Goal: Task Accomplishment & Management: Complete application form

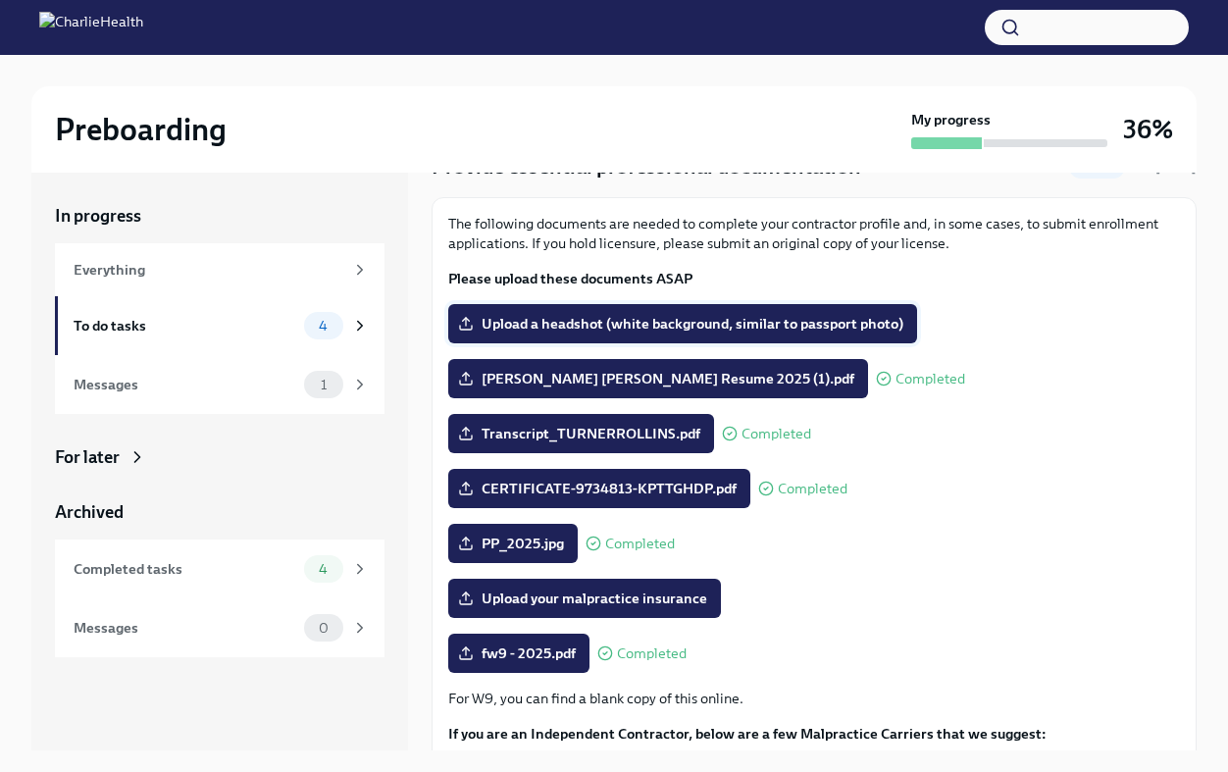
scroll to position [102, 0]
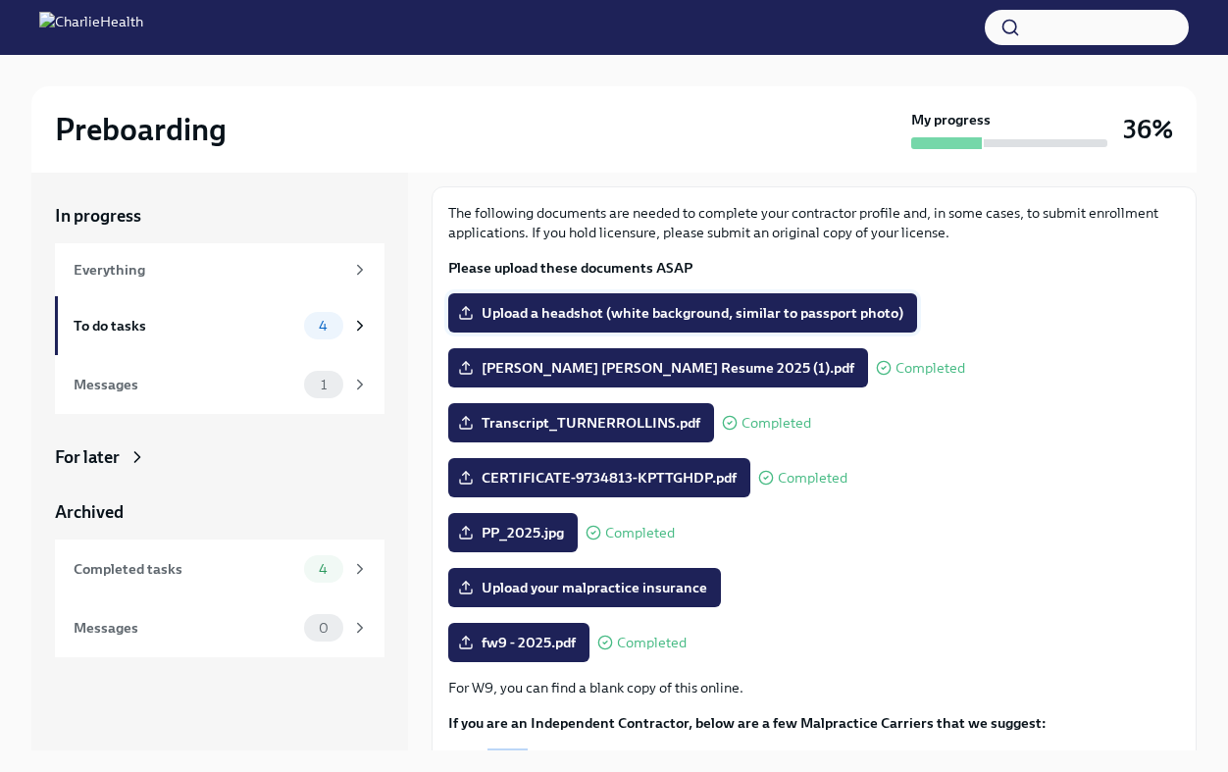
click at [817, 310] on span "Upload a headshot (white background, similar to passport photo)" at bounding box center [683, 313] width 442 height 20
click at [0, 0] on input "Upload a headshot (white background, similar to passport photo)" at bounding box center [0, 0] width 0 height 0
click at [591, 319] on span "Upload a headshot (white background, similar to passport photo)" at bounding box center [683, 313] width 442 height 20
click at [0, 0] on input "Upload a headshot (white background, similar to passport photo)" at bounding box center [0, 0] width 0 height 0
click at [629, 309] on span "Upload a headshot (white background, similar to passport photo)" at bounding box center [683, 313] width 442 height 20
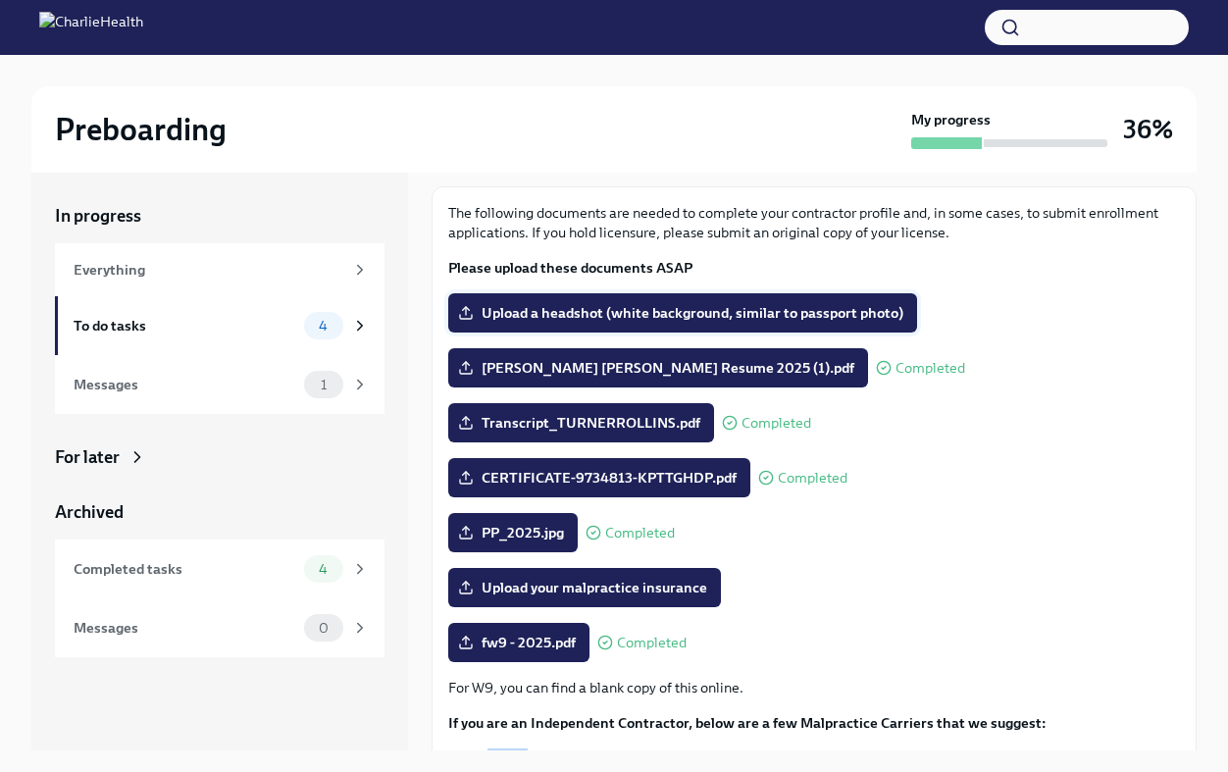
click at [0, 0] on input "Upload a headshot (white background, similar to passport photo)" at bounding box center [0, 0] width 0 height 0
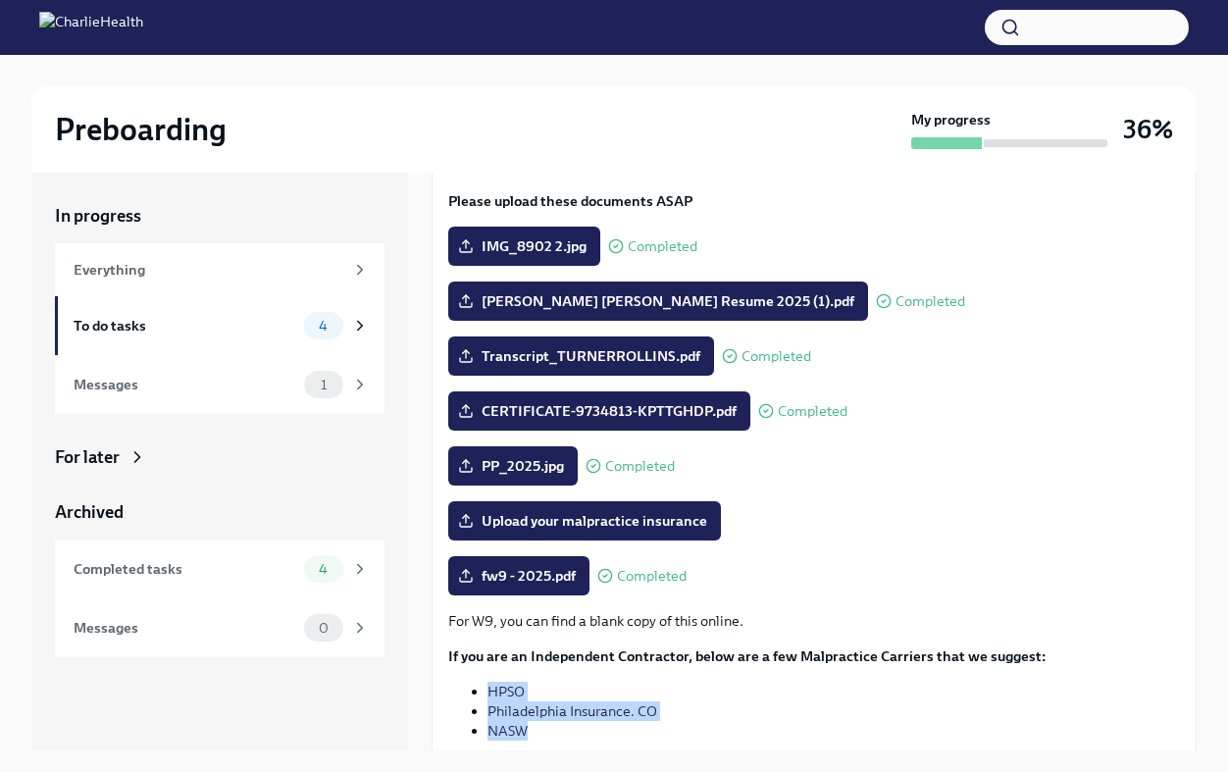
scroll to position [290, 0]
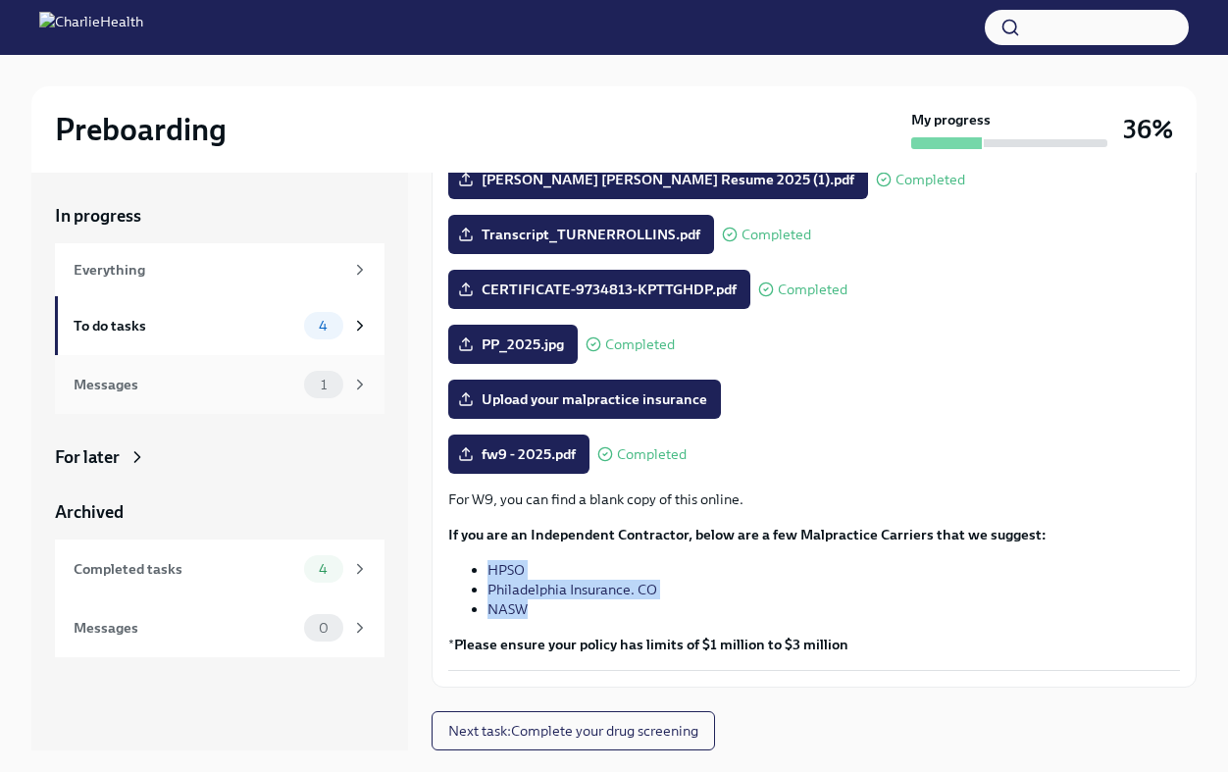
click at [154, 381] on div "Messages" at bounding box center [185, 385] width 223 height 22
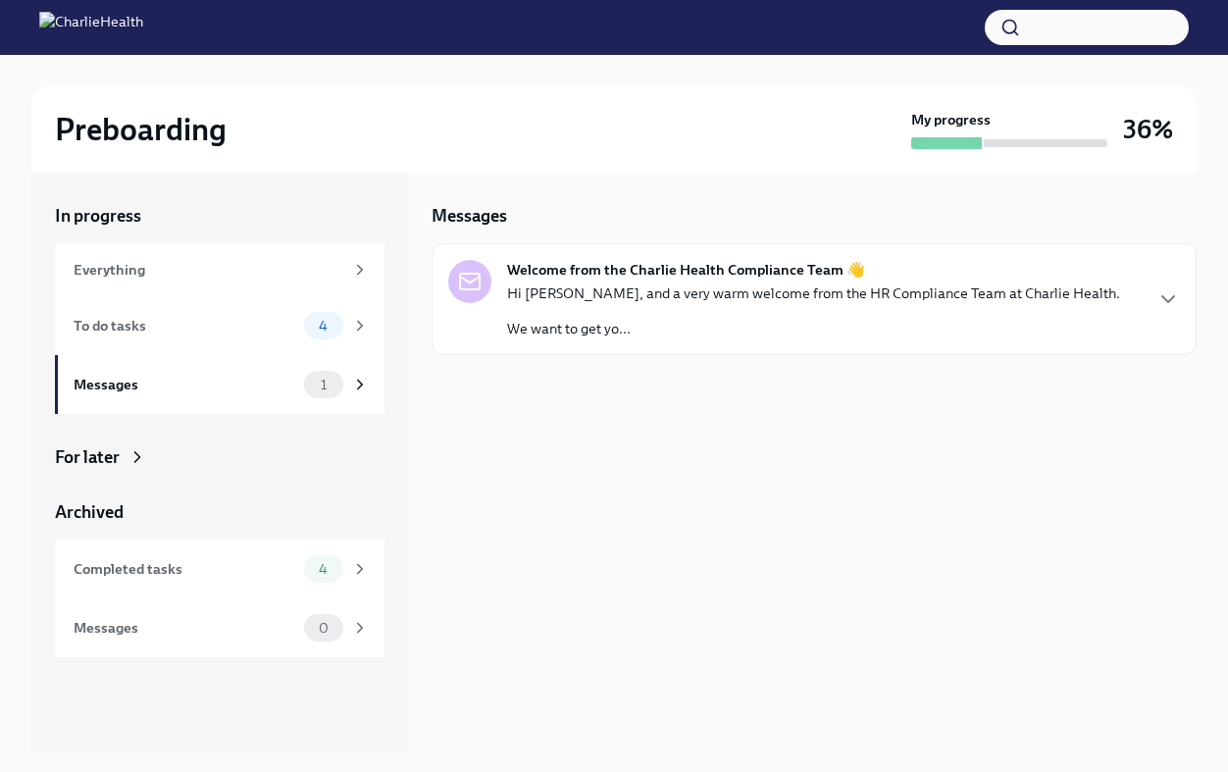
click at [649, 321] on p "We want to get yo..." at bounding box center [813, 329] width 613 height 20
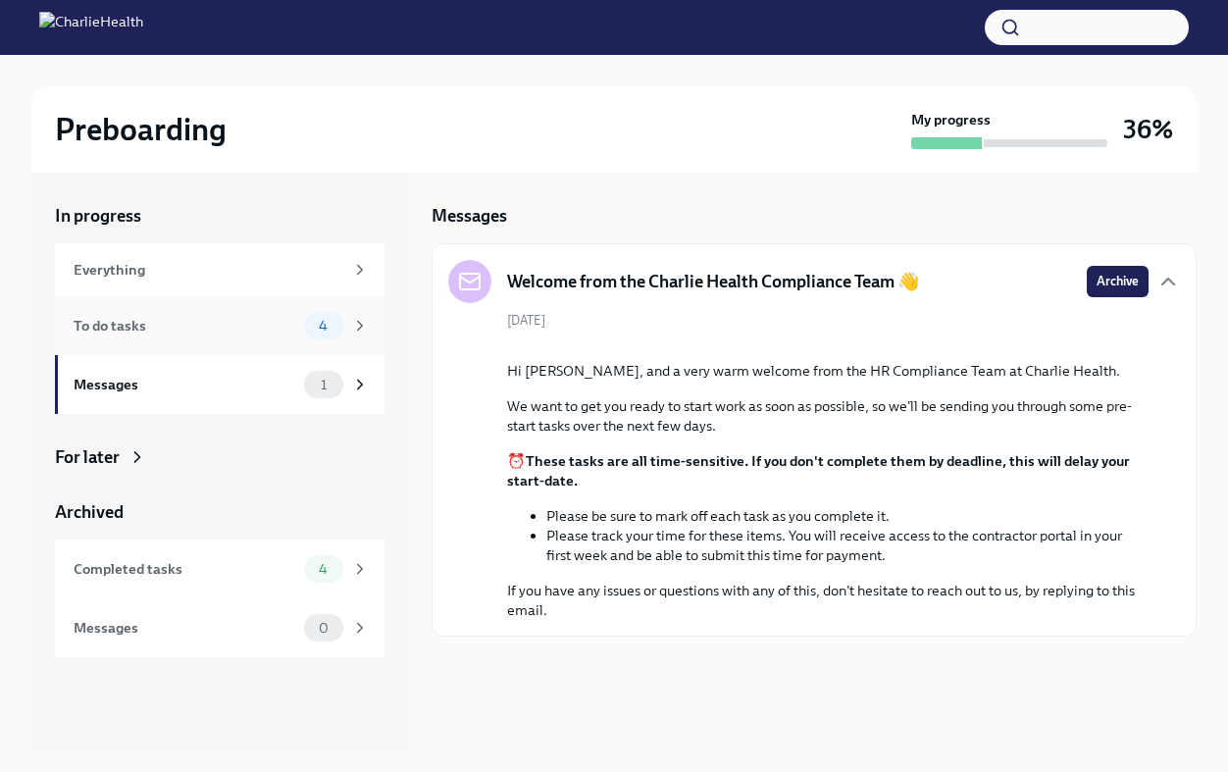
click at [241, 319] on div "To do tasks" at bounding box center [185, 326] width 223 height 22
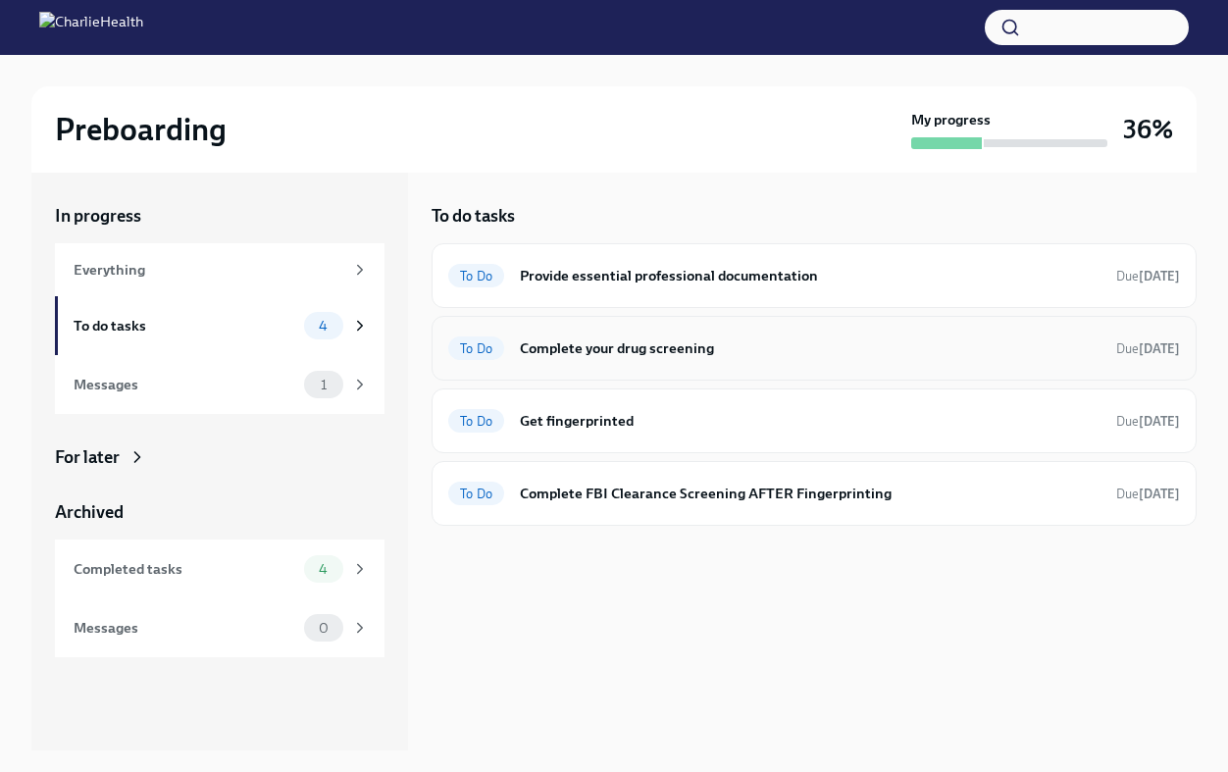
click at [634, 354] on h6 "Complete your drug screening" at bounding box center [810, 349] width 581 height 22
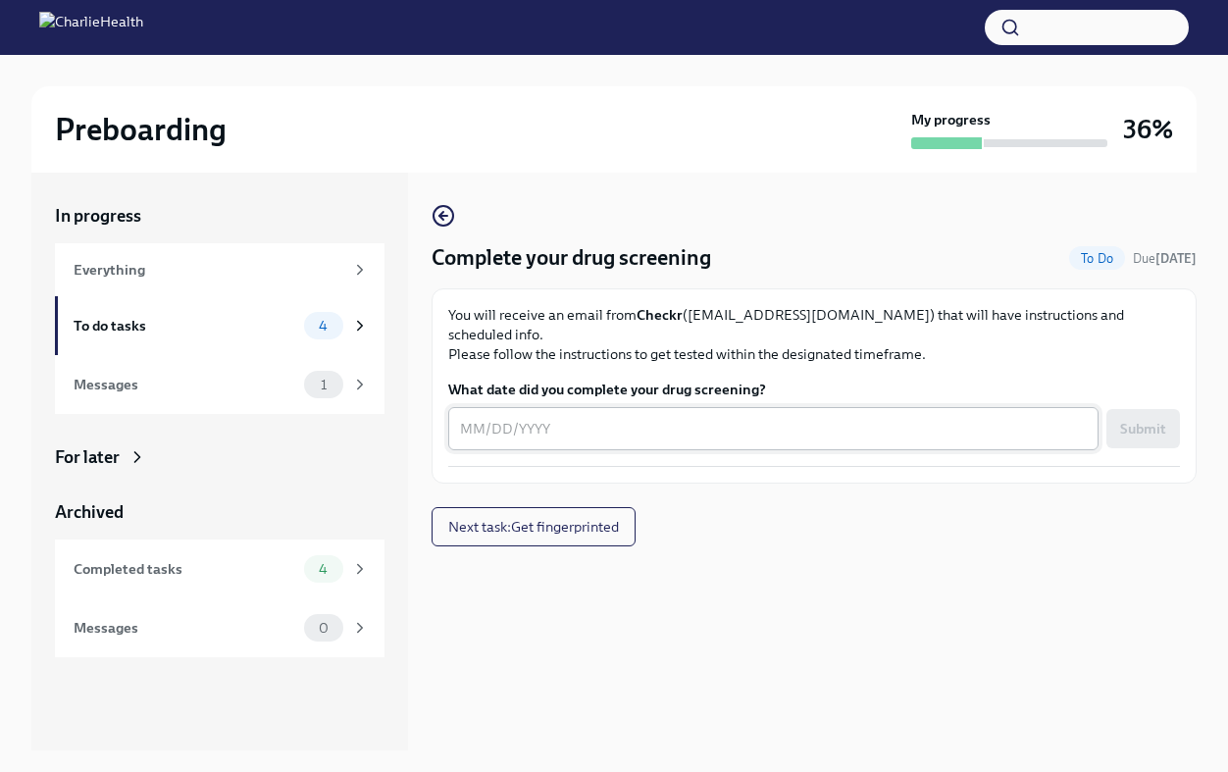
click at [597, 419] on textarea "What date did you complete your drug screening?" at bounding box center [773, 429] width 627 height 24
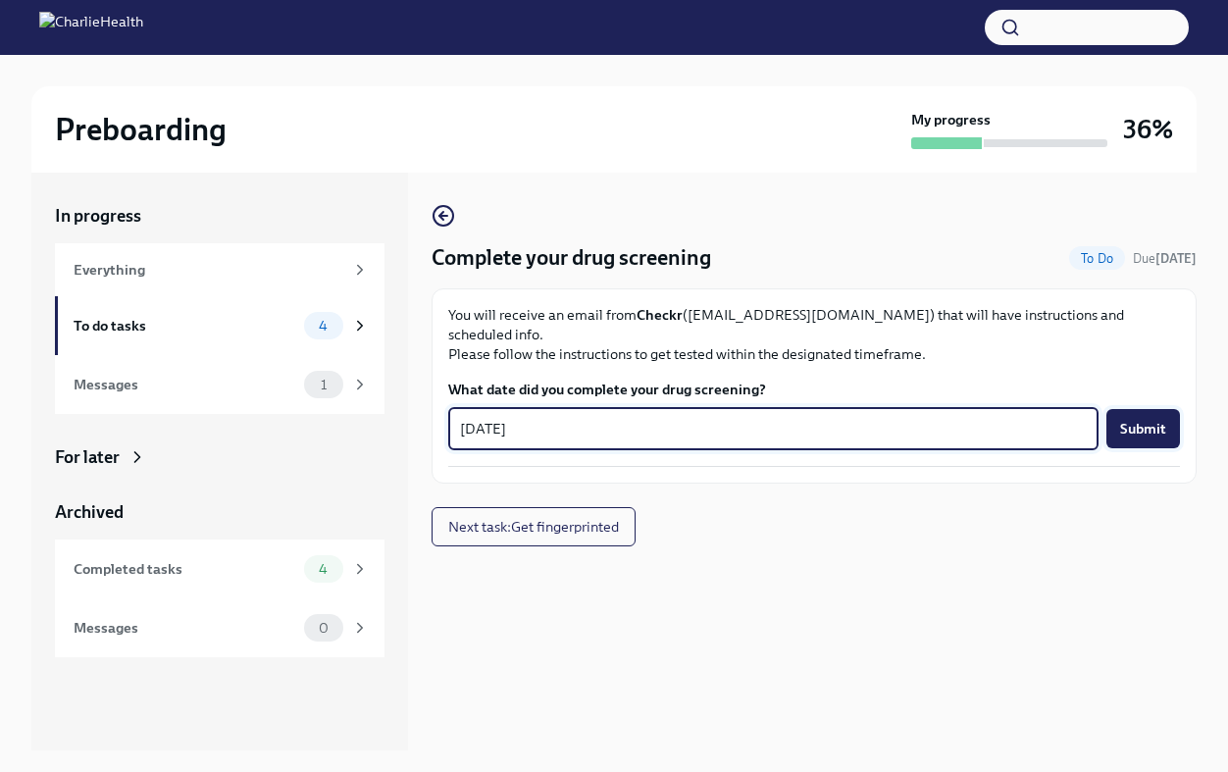
type textarea "[DATE]"
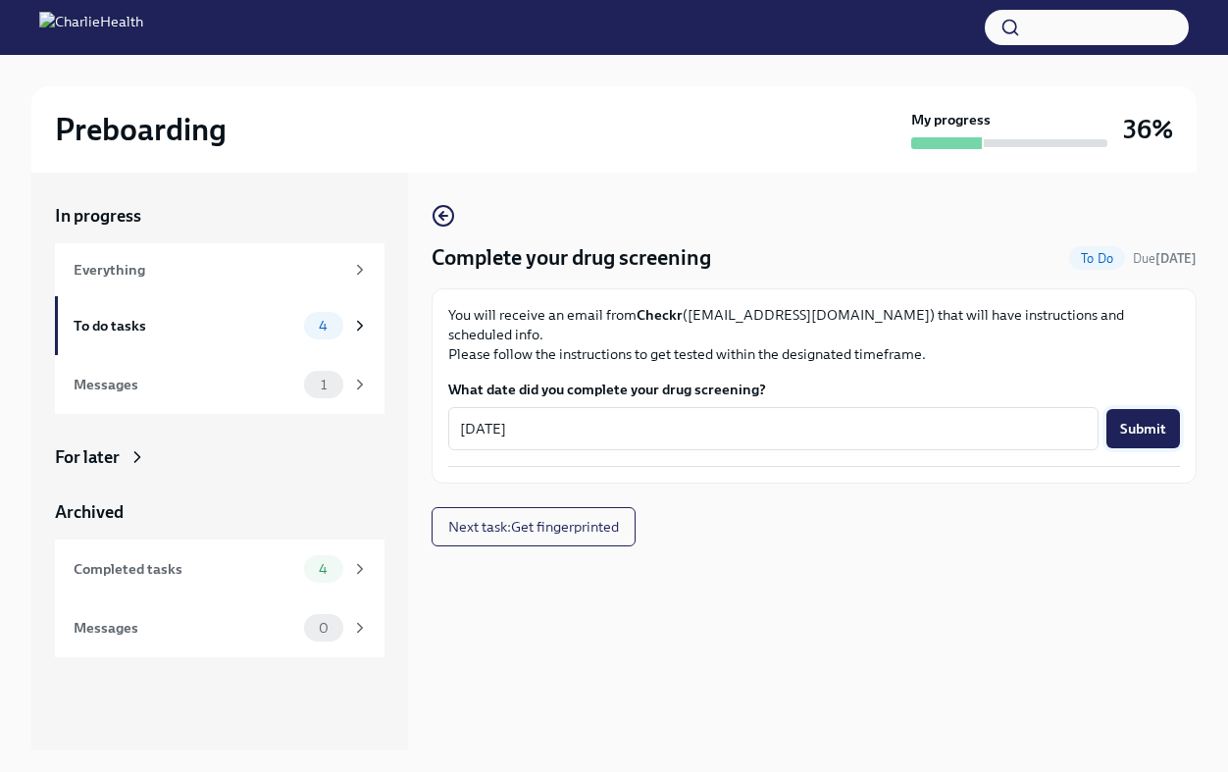
click at [1135, 426] on button "Submit" at bounding box center [1144, 428] width 74 height 39
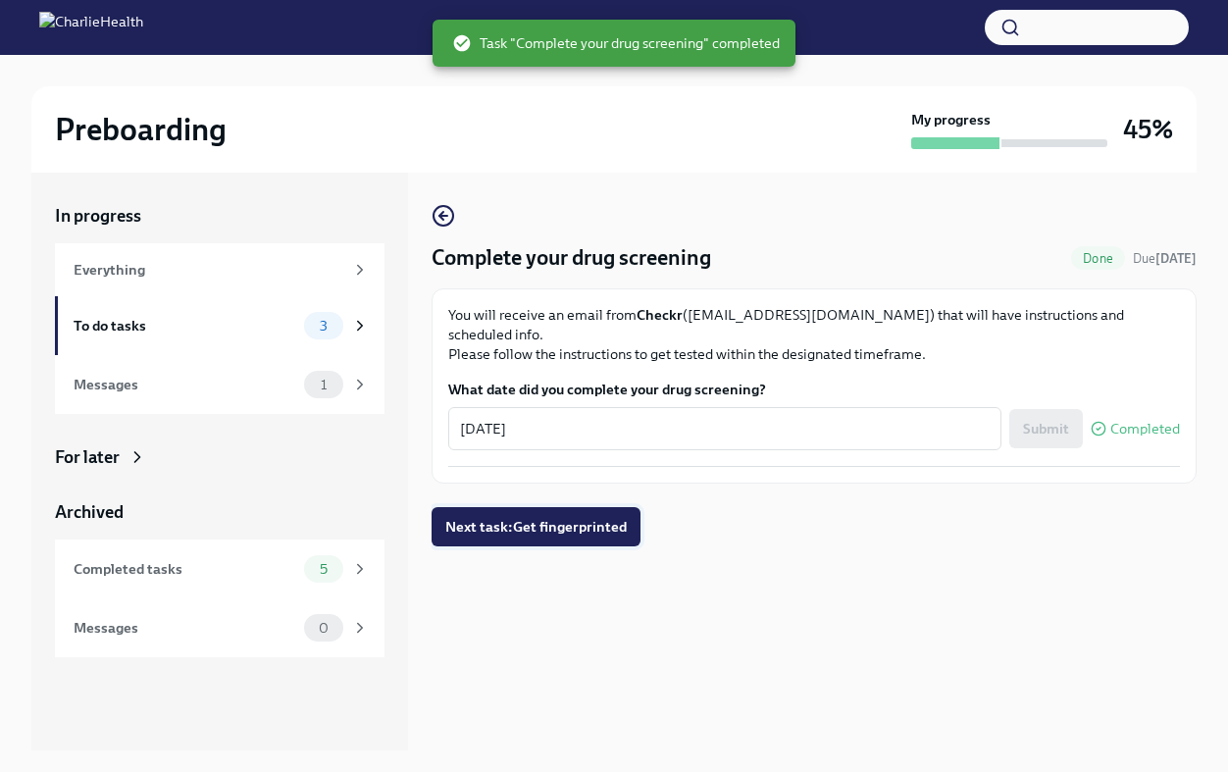
click at [514, 517] on span "Next task : Get fingerprinted" at bounding box center [536, 527] width 182 height 20
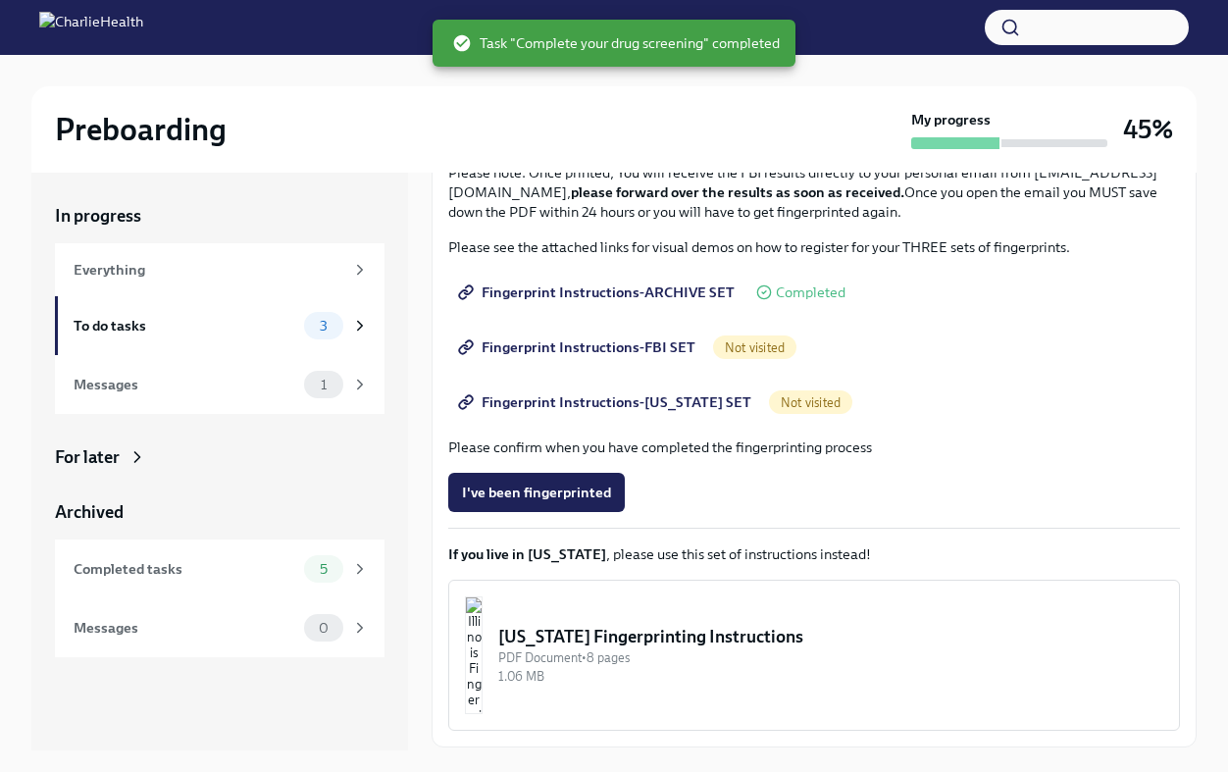
scroll to position [292, 0]
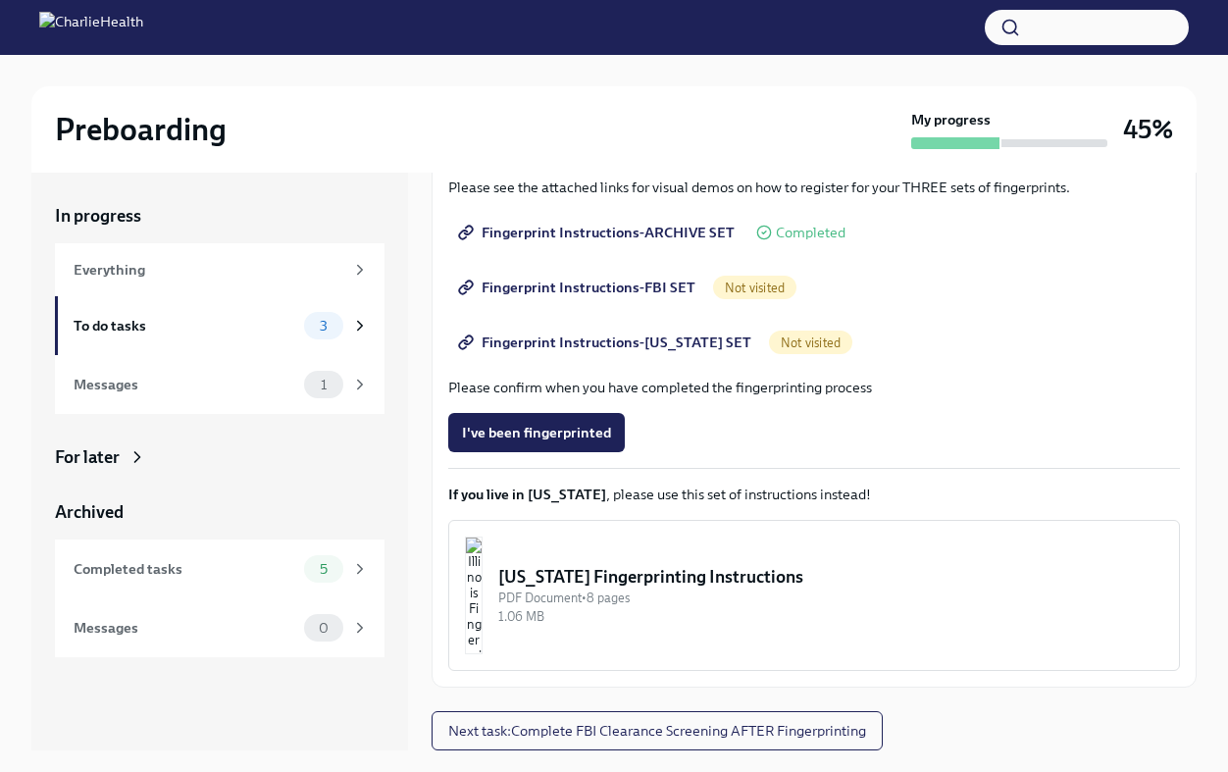
click at [622, 572] on div "[US_STATE] Fingerprinting Instructions" at bounding box center [830, 577] width 665 height 24
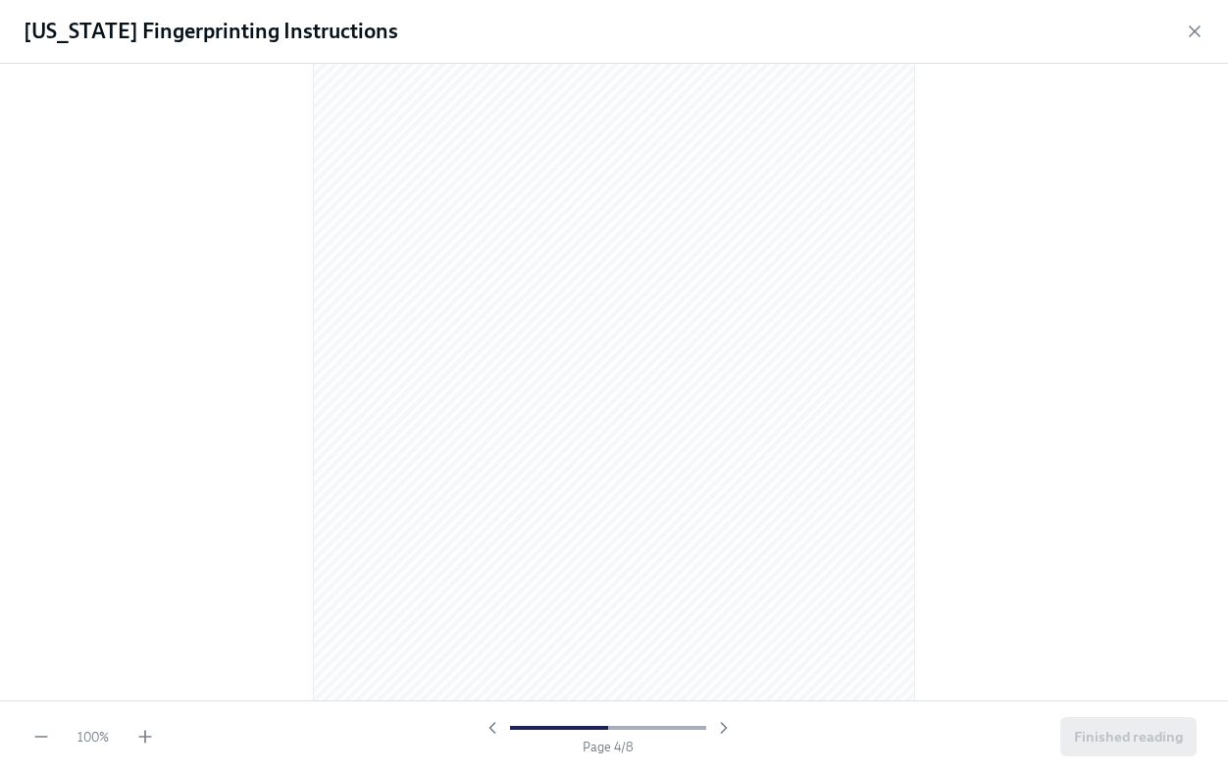
scroll to position [2451, 0]
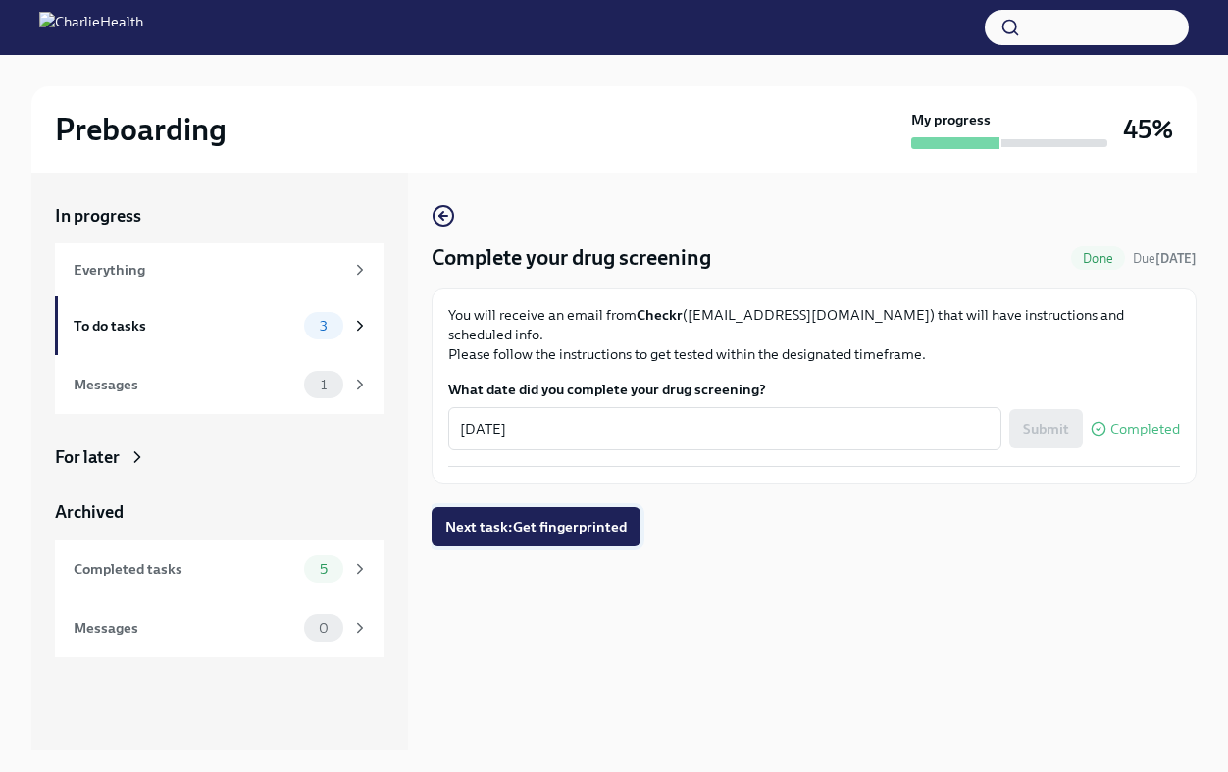
click at [510, 517] on span "Next task : Get fingerprinted" at bounding box center [536, 527] width 182 height 20
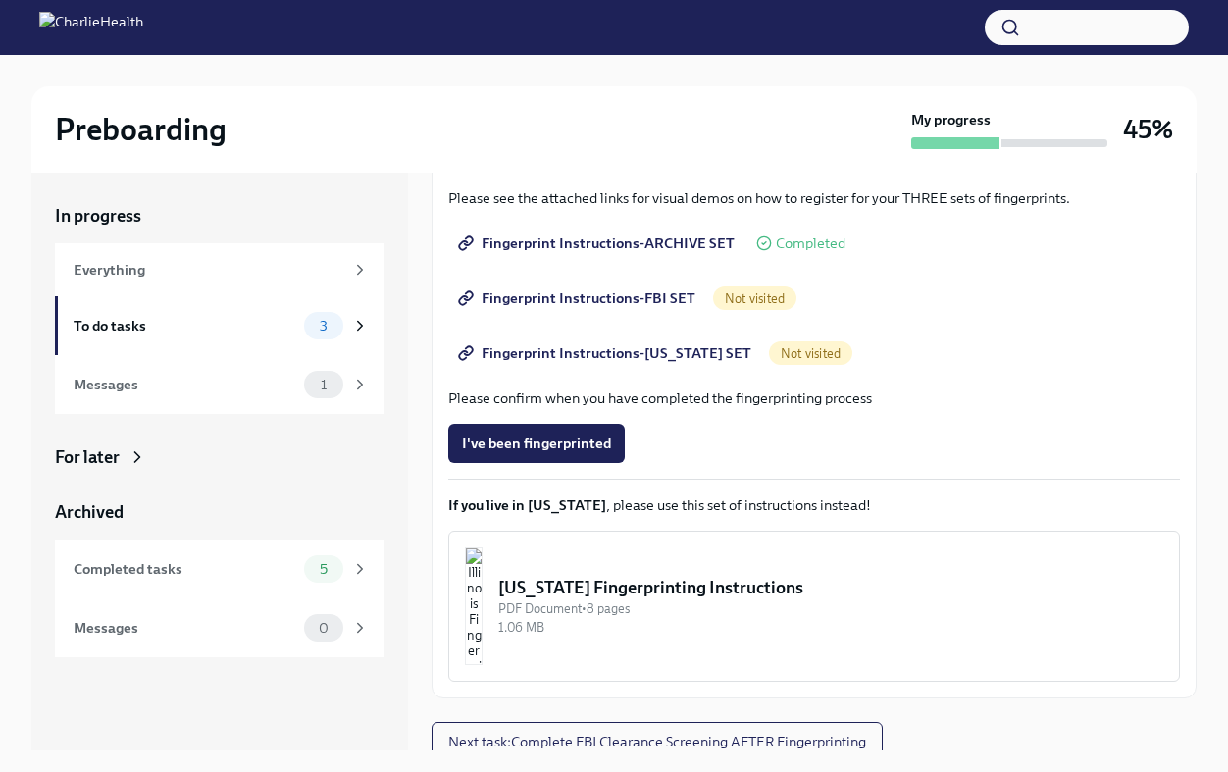
scroll to position [292, 0]
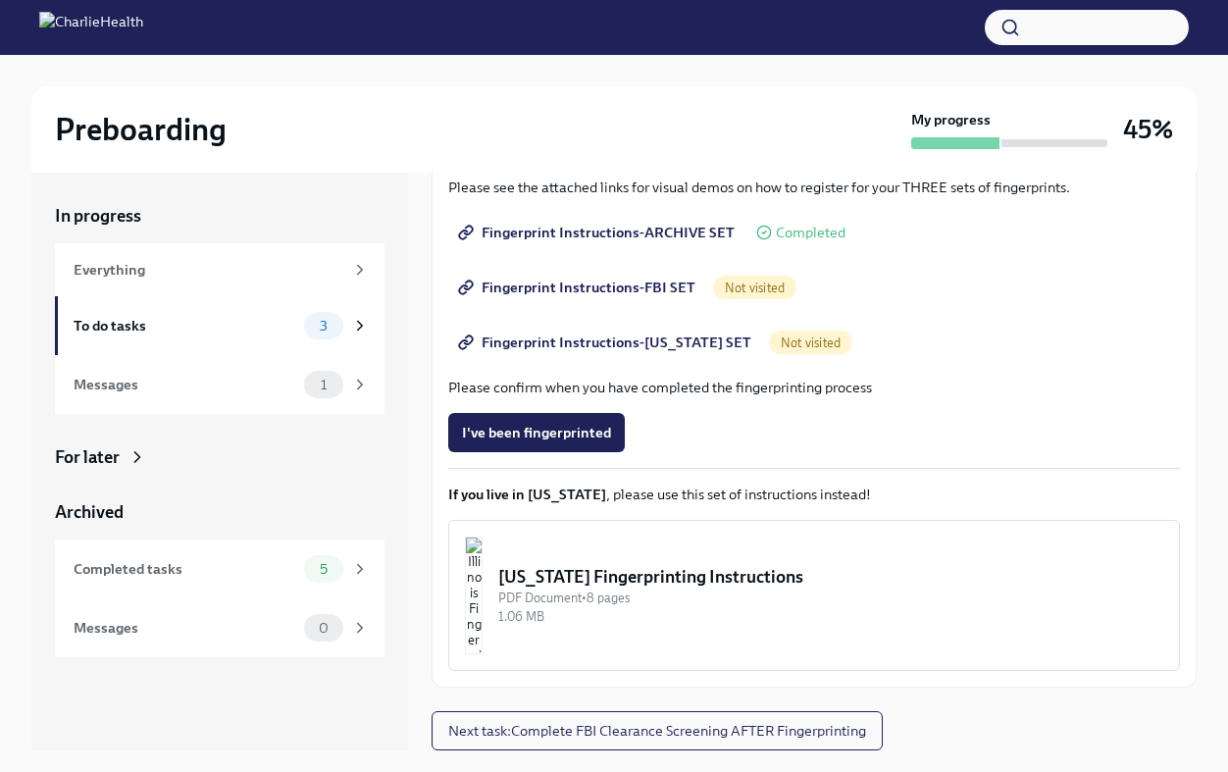
click at [565, 556] on button "[US_STATE] Fingerprinting Instructions PDF Document • 8 pages 1.06 MB" at bounding box center [814, 595] width 732 height 151
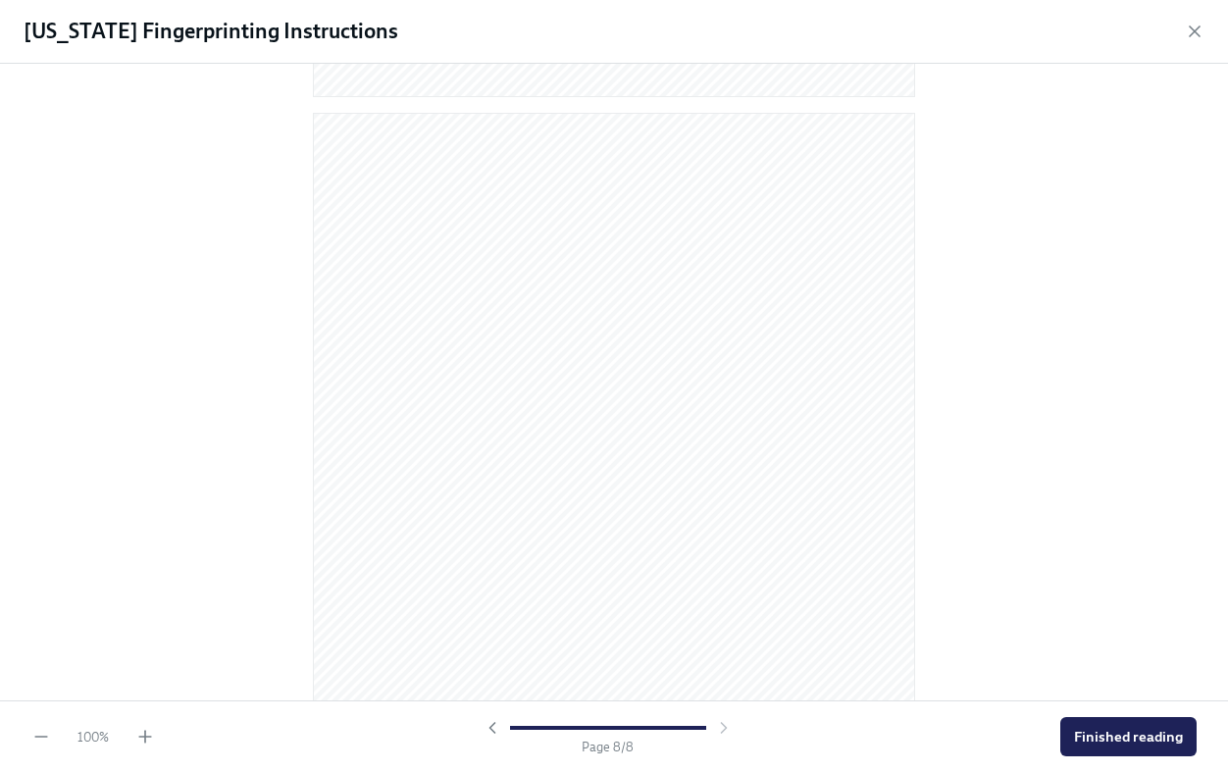
scroll to position [5737, 0]
click at [1122, 738] on span "Finished reading" at bounding box center [1128, 737] width 109 height 20
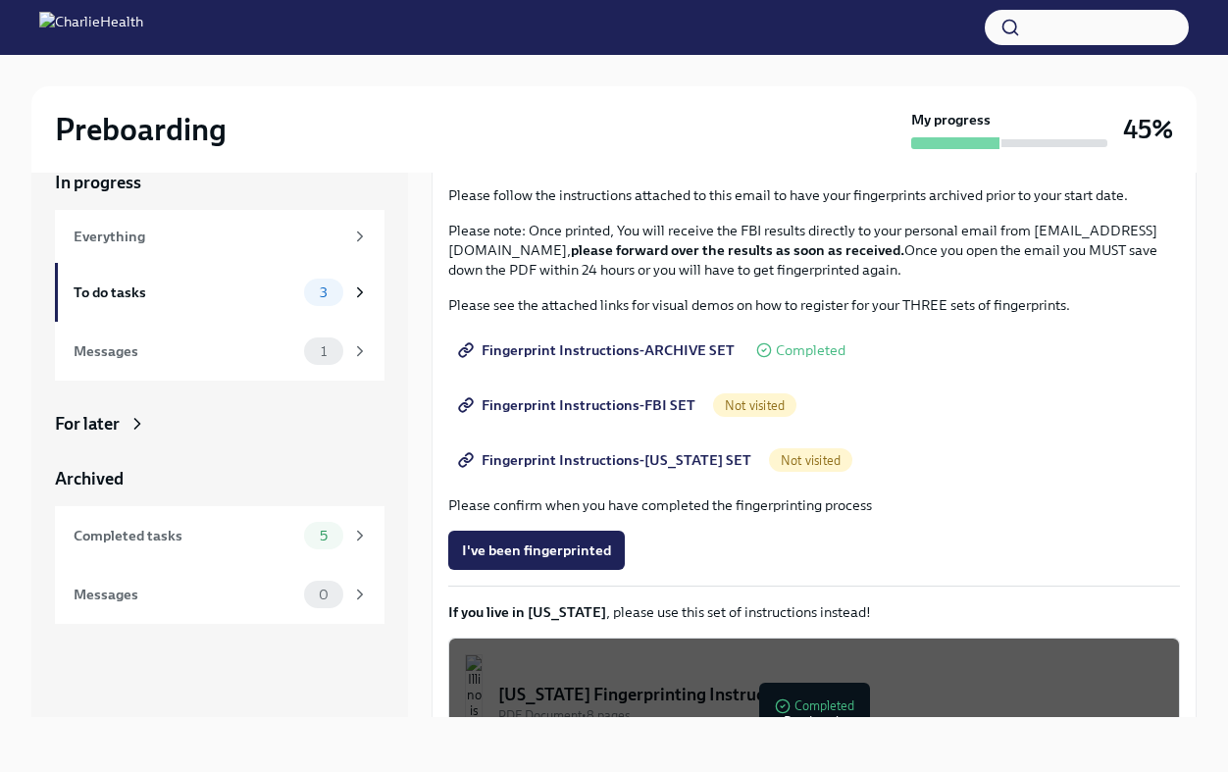
scroll to position [0, 0]
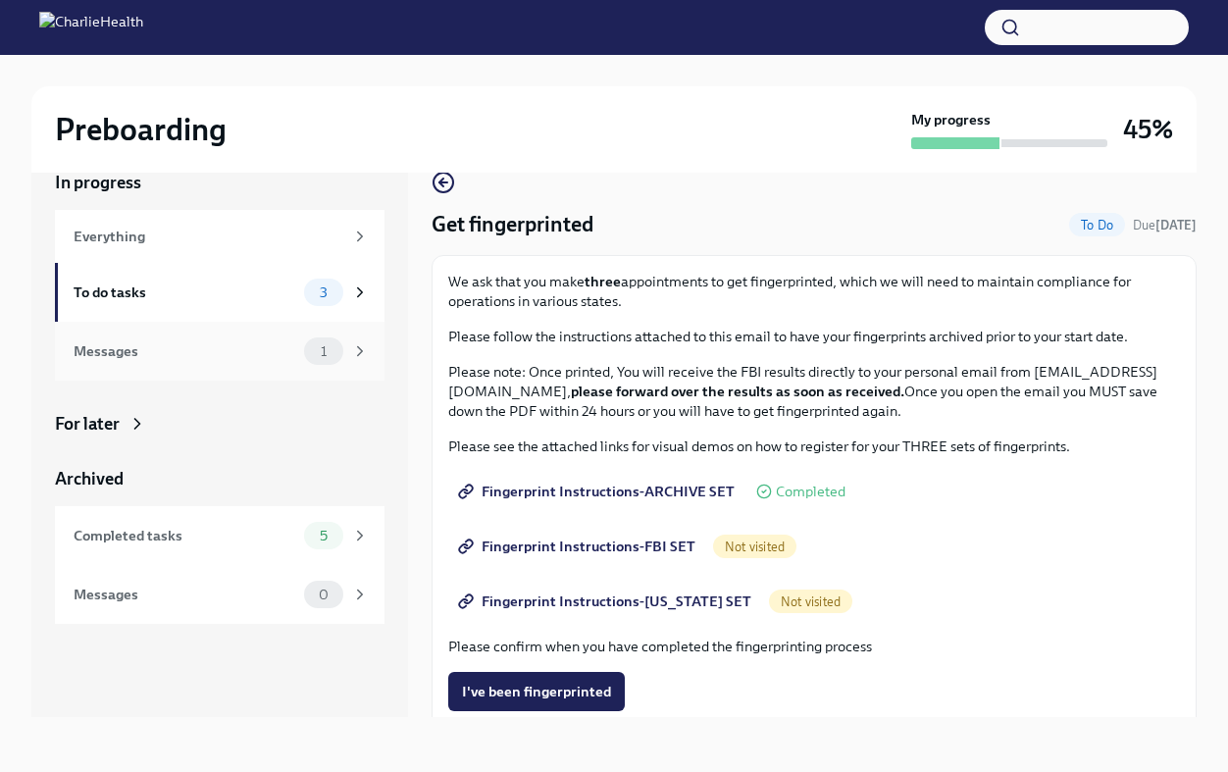
click at [273, 352] on div "Messages" at bounding box center [185, 351] width 223 height 22
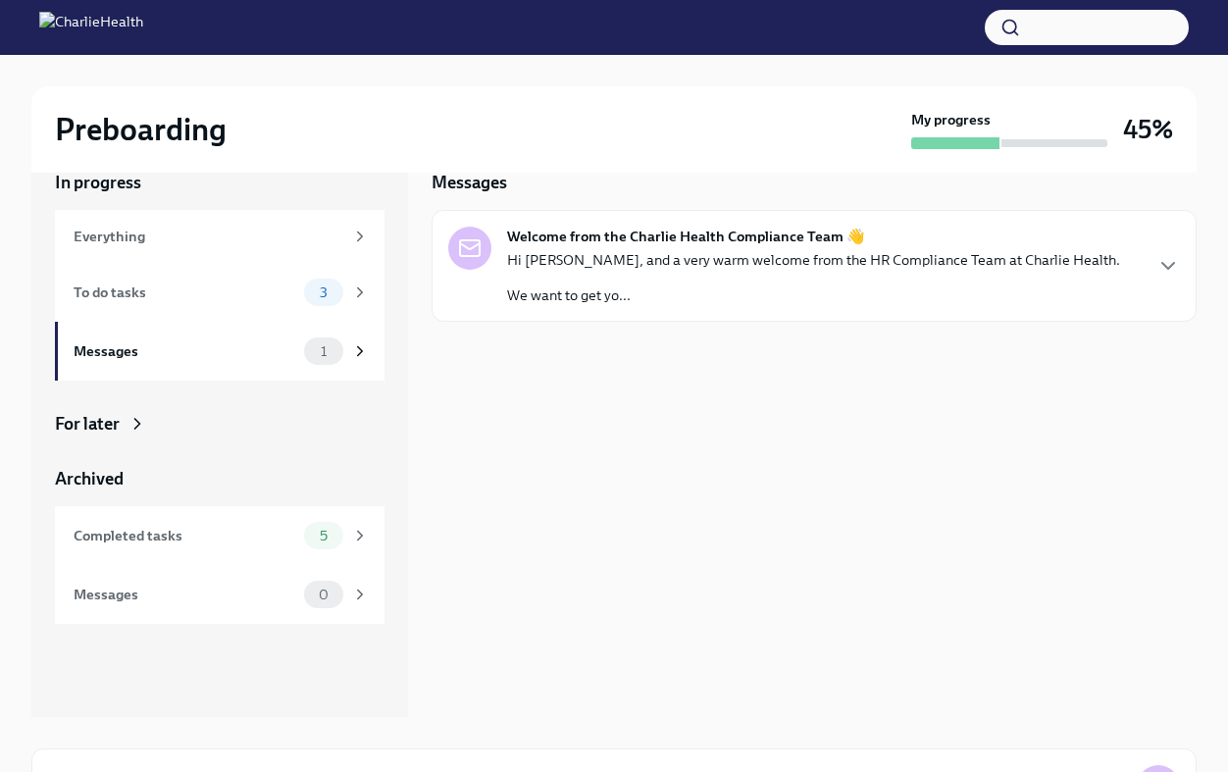
click at [666, 257] on p "Hi [PERSON_NAME], and a very warm welcome from the HR Compliance Team at Charli…" at bounding box center [813, 260] width 613 height 20
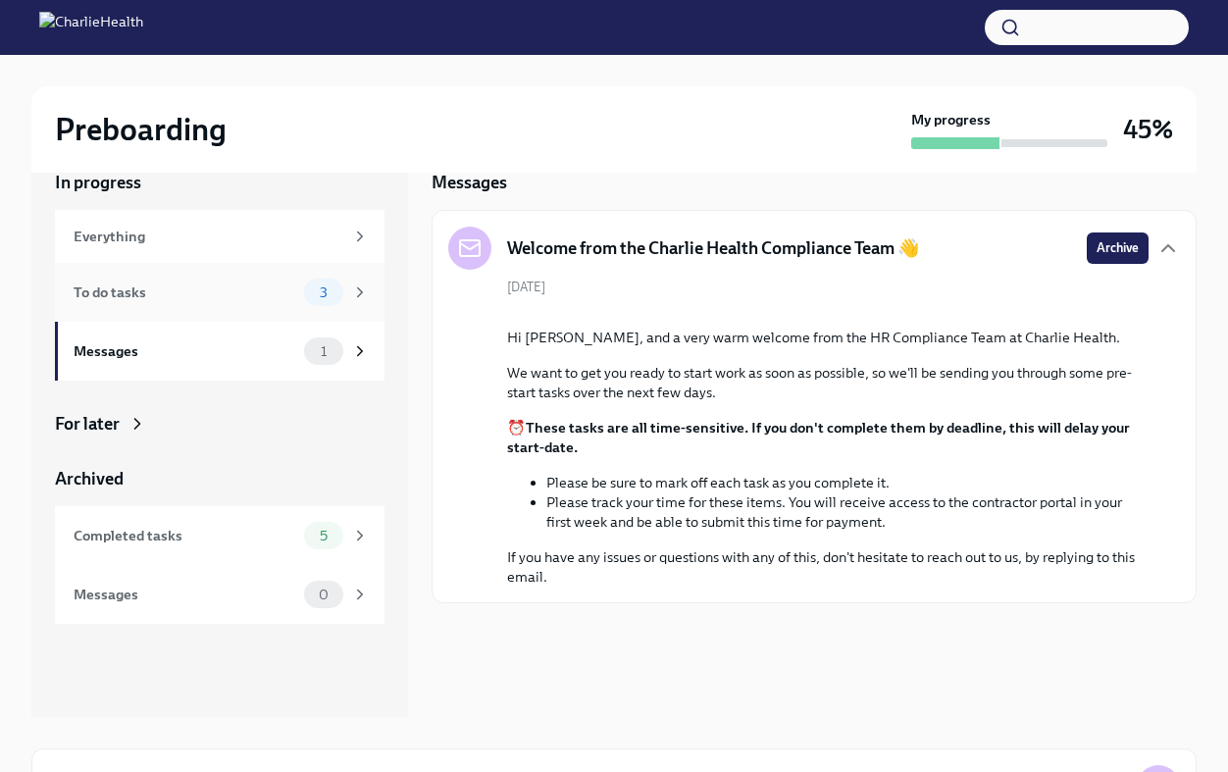
click at [285, 295] on div "To do tasks" at bounding box center [185, 293] width 223 height 22
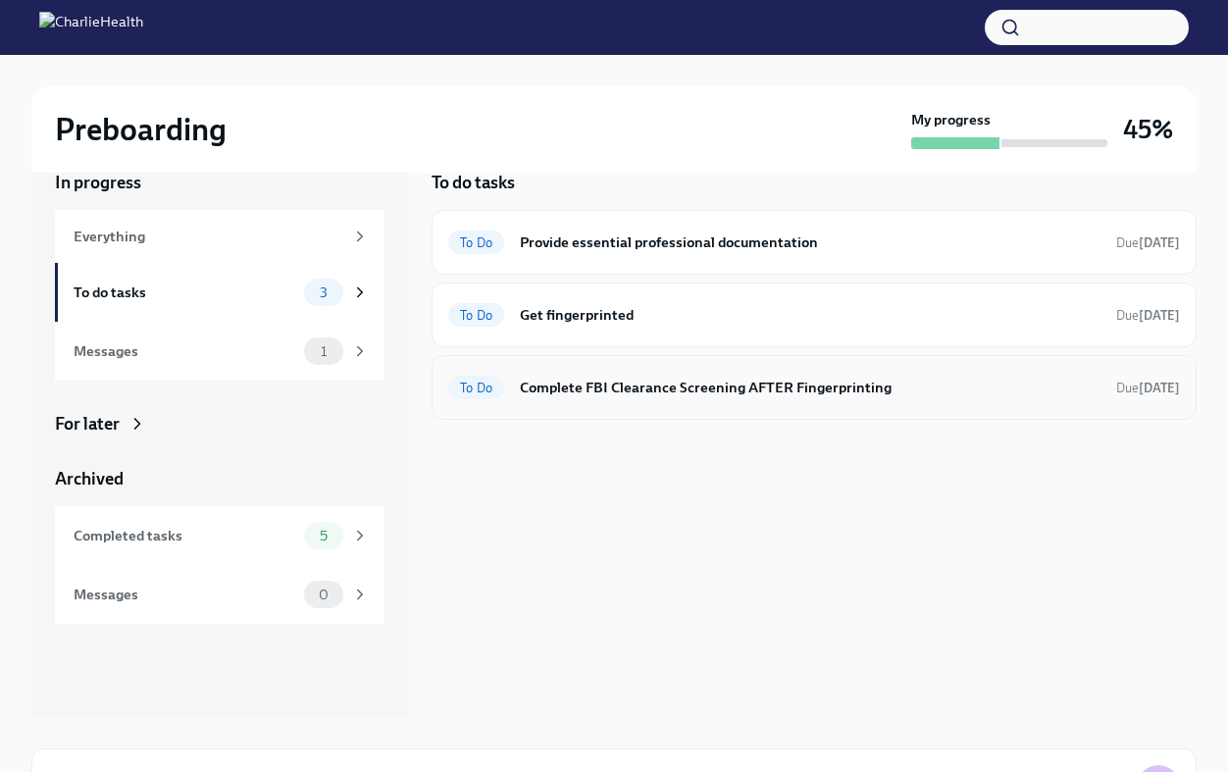
click at [619, 388] on h6 "Complete FBI Clearance Screening AFTER Fingerprinting" at bounding box center [810, 388] width 581 height 22
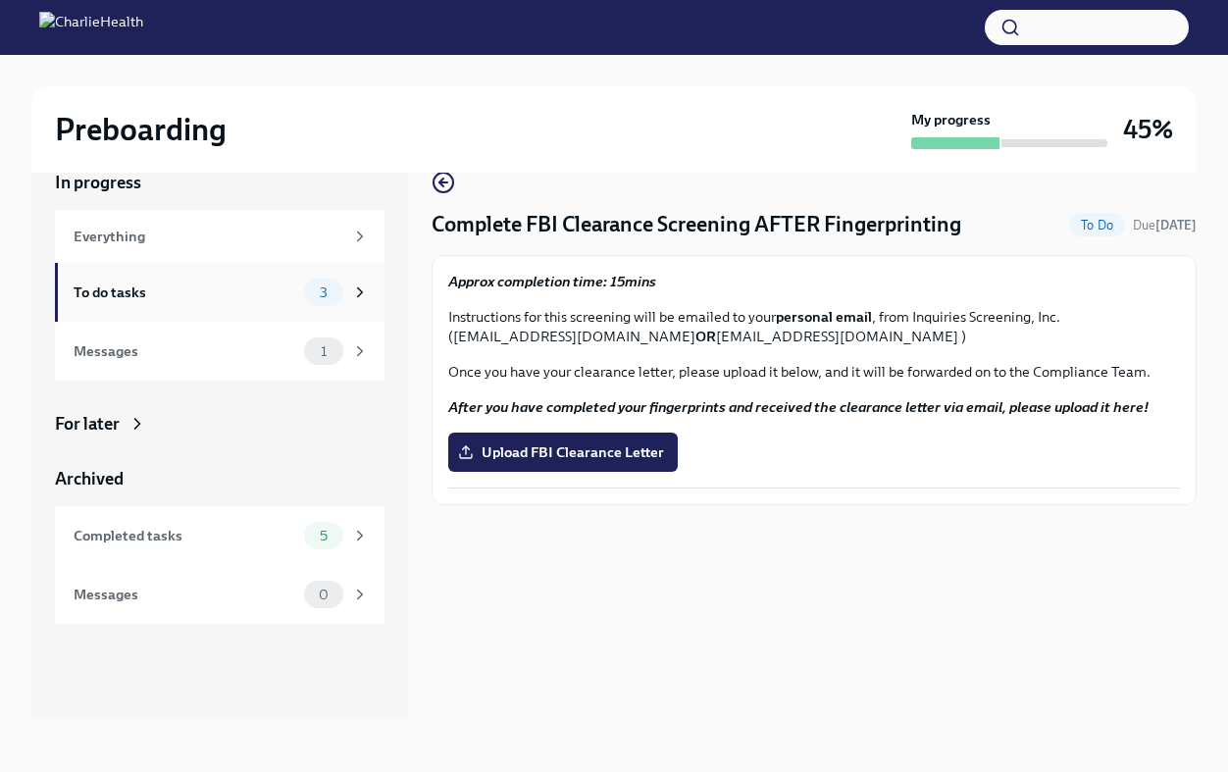
click at [254, 297] on div "To do tasks" at bounding box center [185, 293] width 223 height 22
